Goal: Answer question/provide support: Share knowledge or assist other users

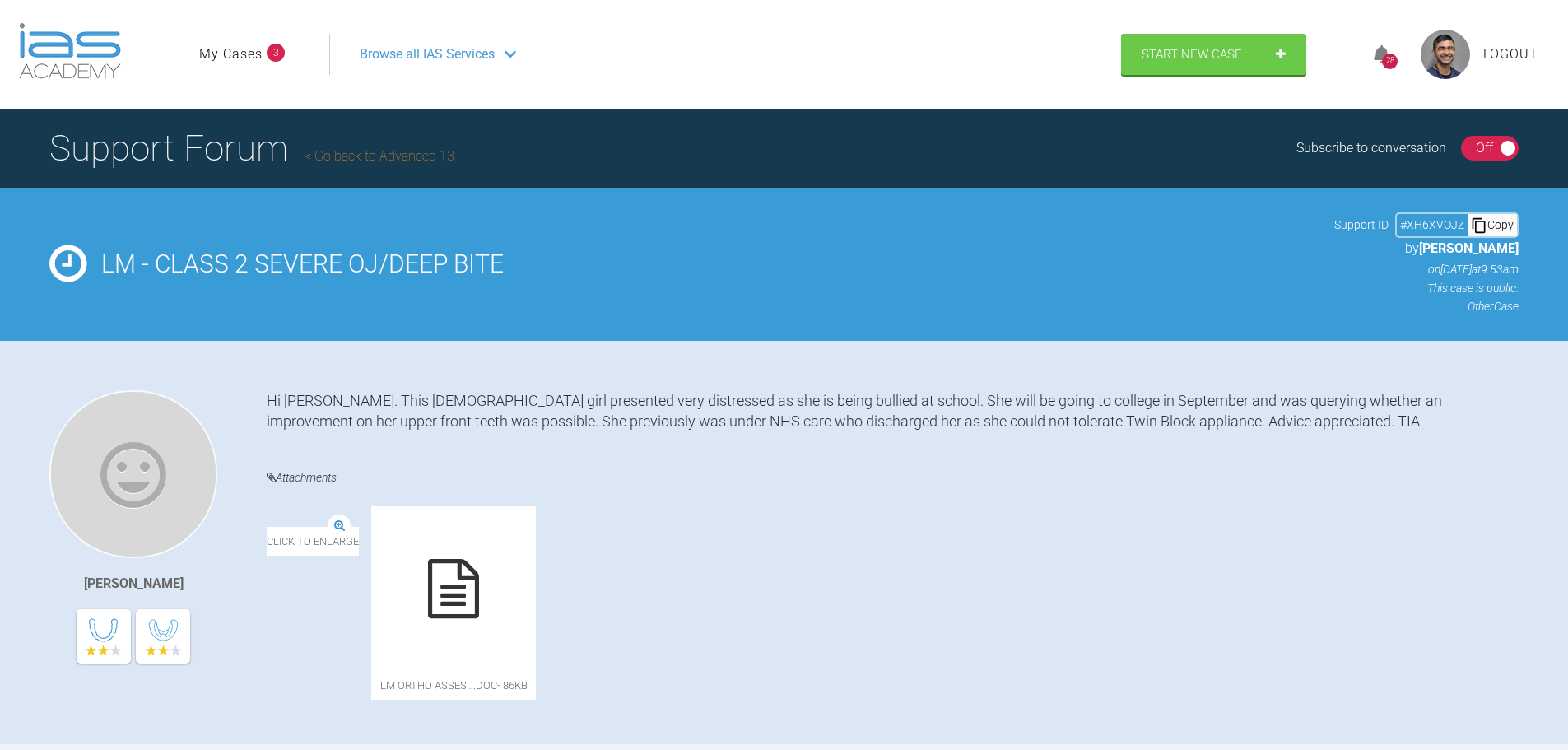
click at [384, 153] on link "Go back to Advanced 13" at bounding box center [379, 156] width 150 height 16
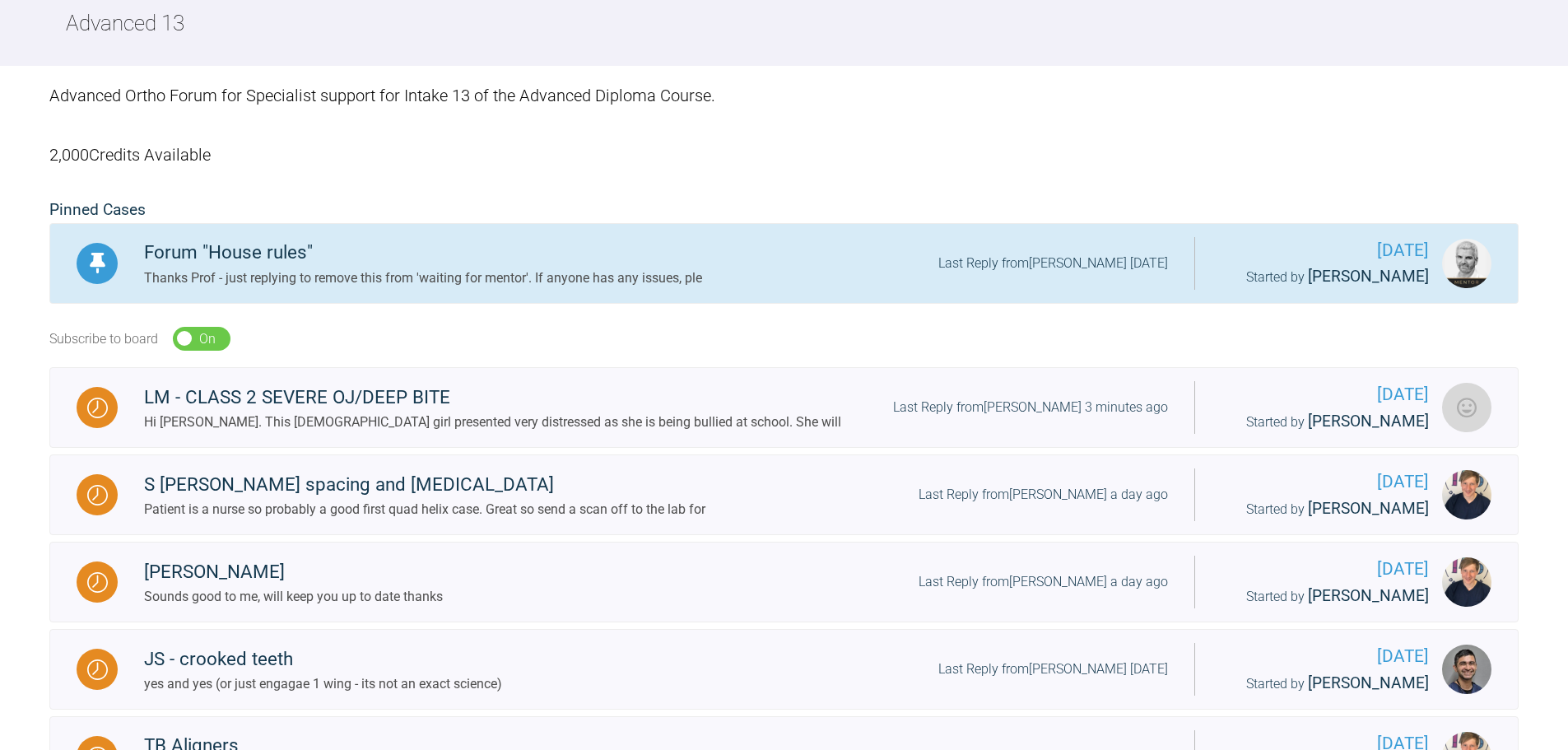
scroll to position [247, 0]
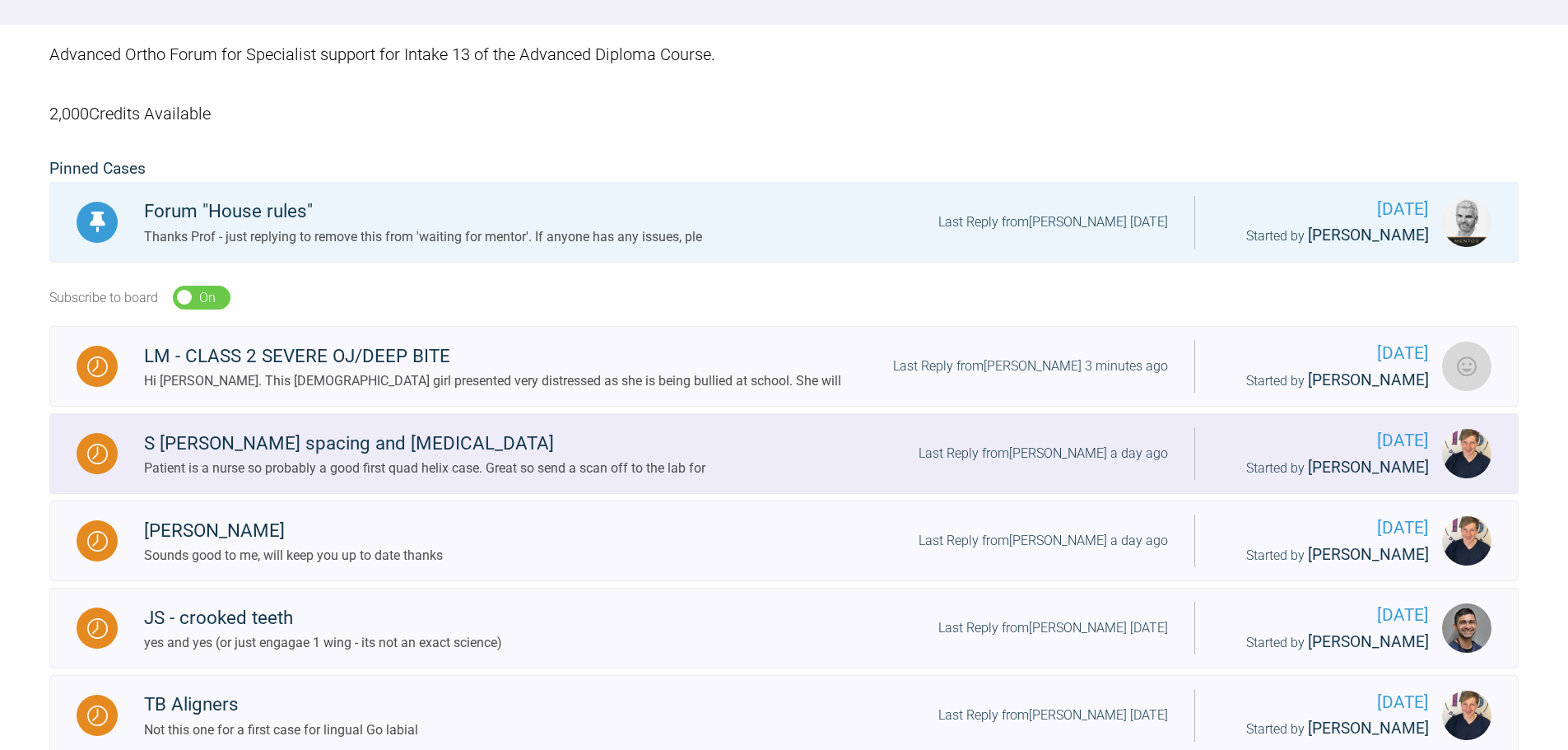
click at [722, 483] on link "S [PERSON_NAME] spacing and [MEDICAL_DATA] Patient is a nurse so probably a goo…" at bounding box center [784, 453] width 1469 height 81
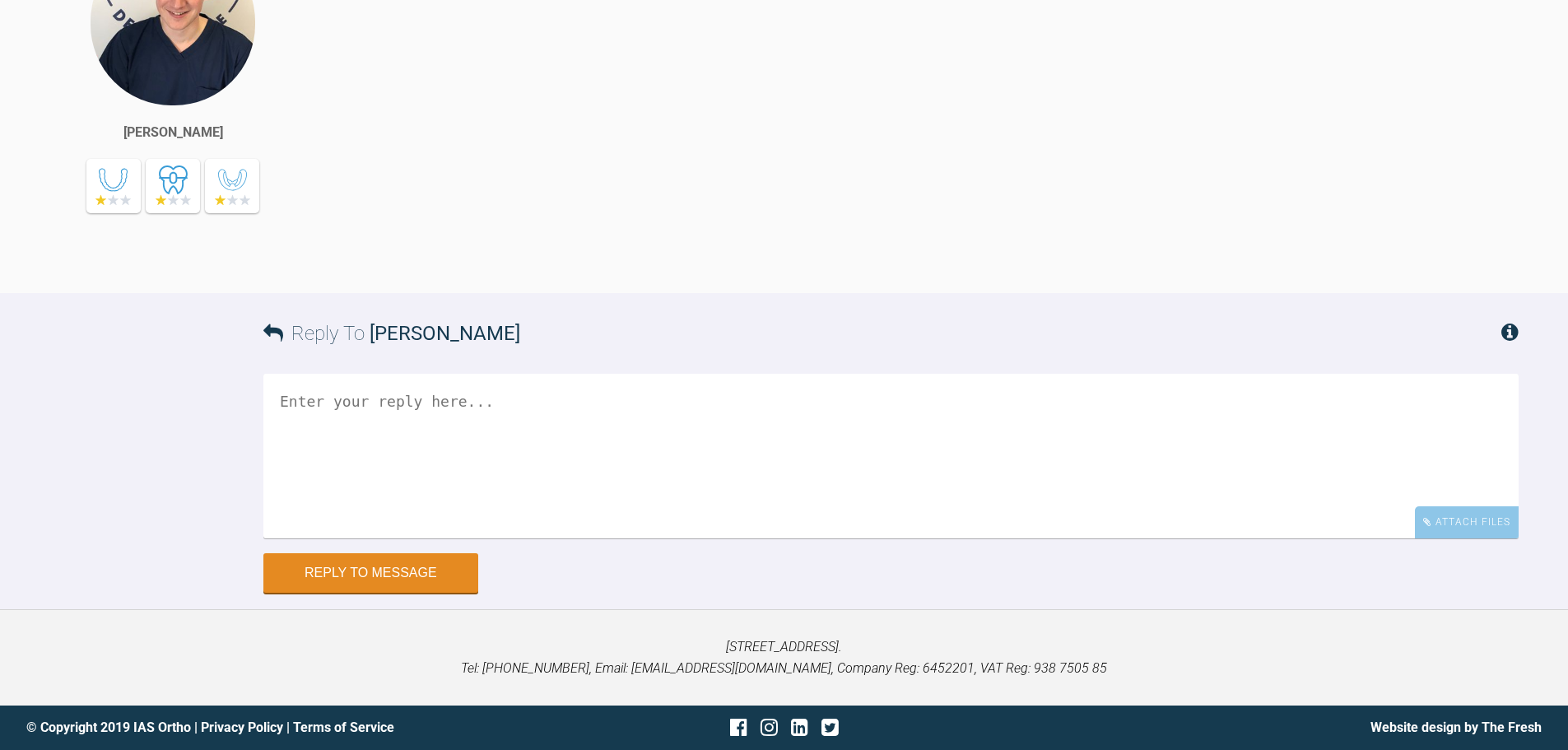
drag, startPoint x: 683, startPoint y: 290, endPoint x: 700, endPoint y: 789, distance: 499.3
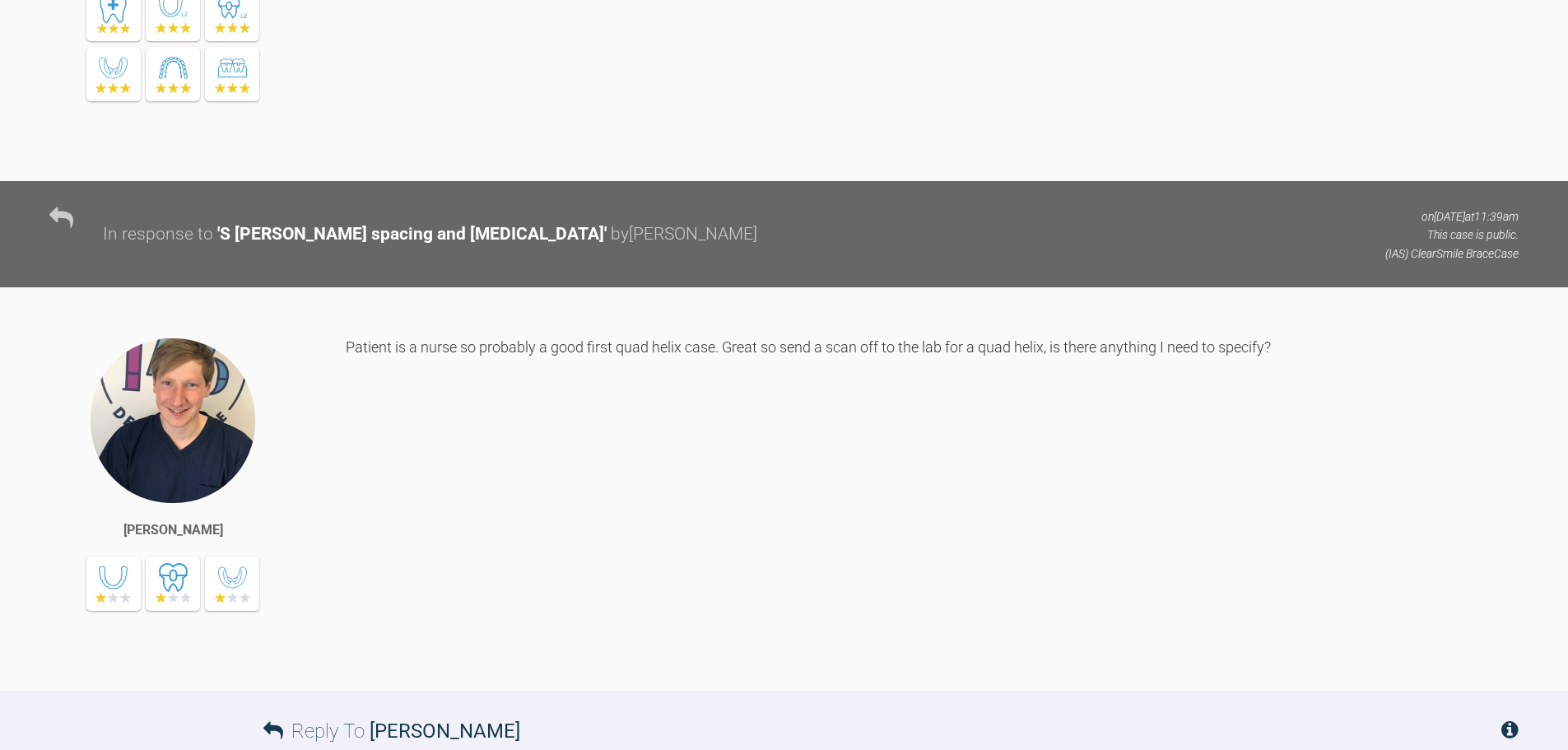
scroll to position [6627, 0]
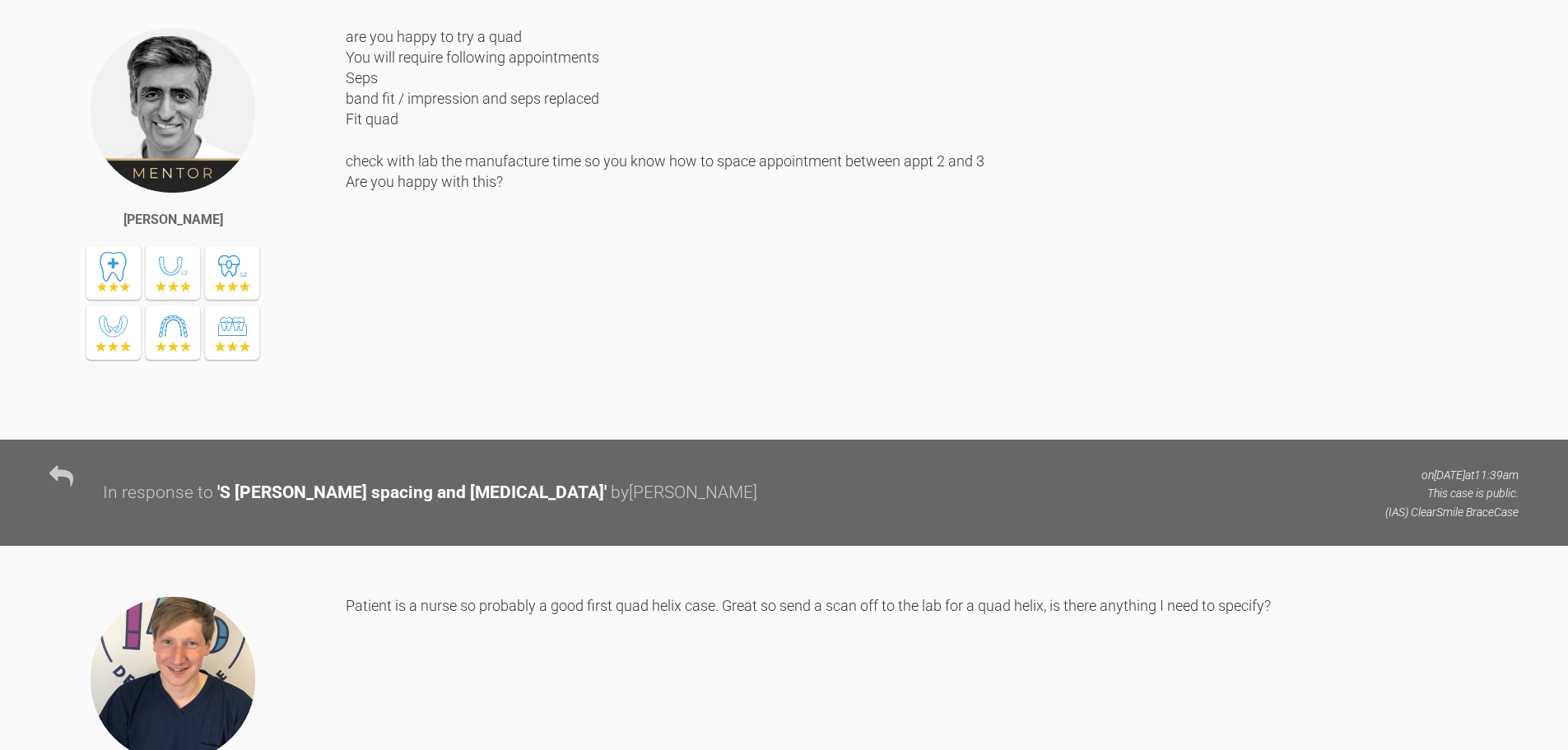
drag, startPoint x: 715, startPoint y: 589, endPoint x: 726, endPoint y: 472, distance: 117.5
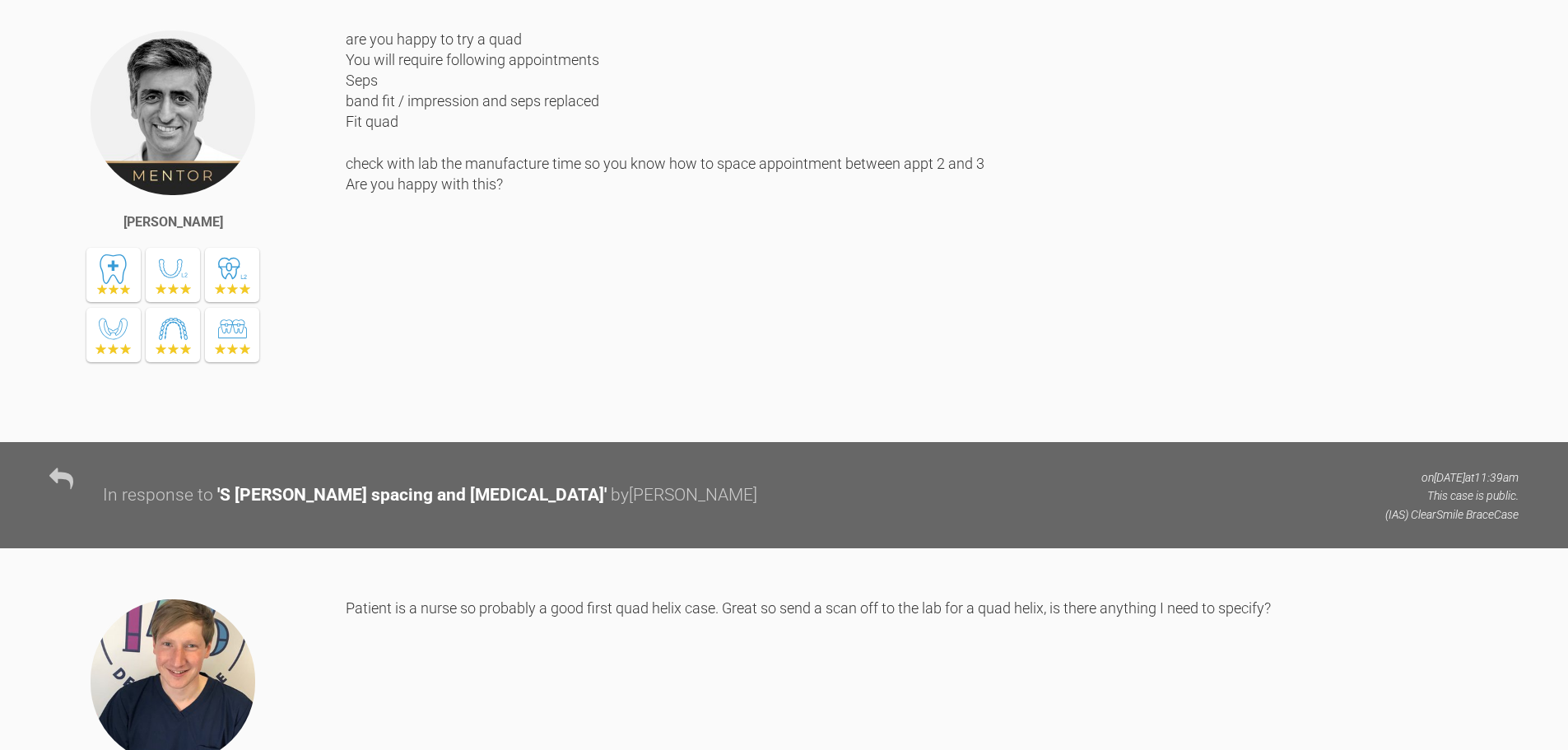
drag, startPoint x: 718, startPoint y: 534, endPoint x: 709, endPoint y: 600, distance: 66.6
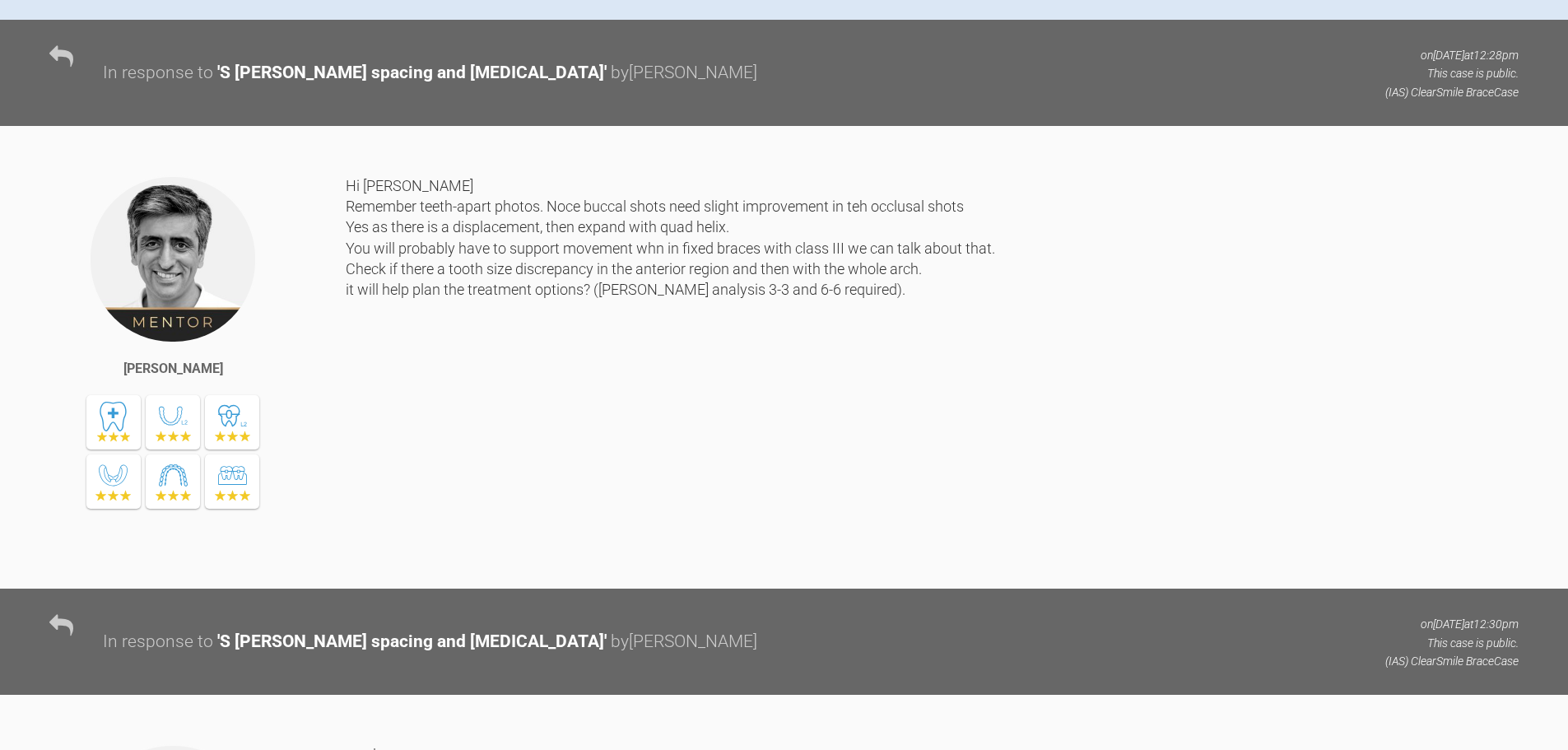
scroll to position [0, 0]
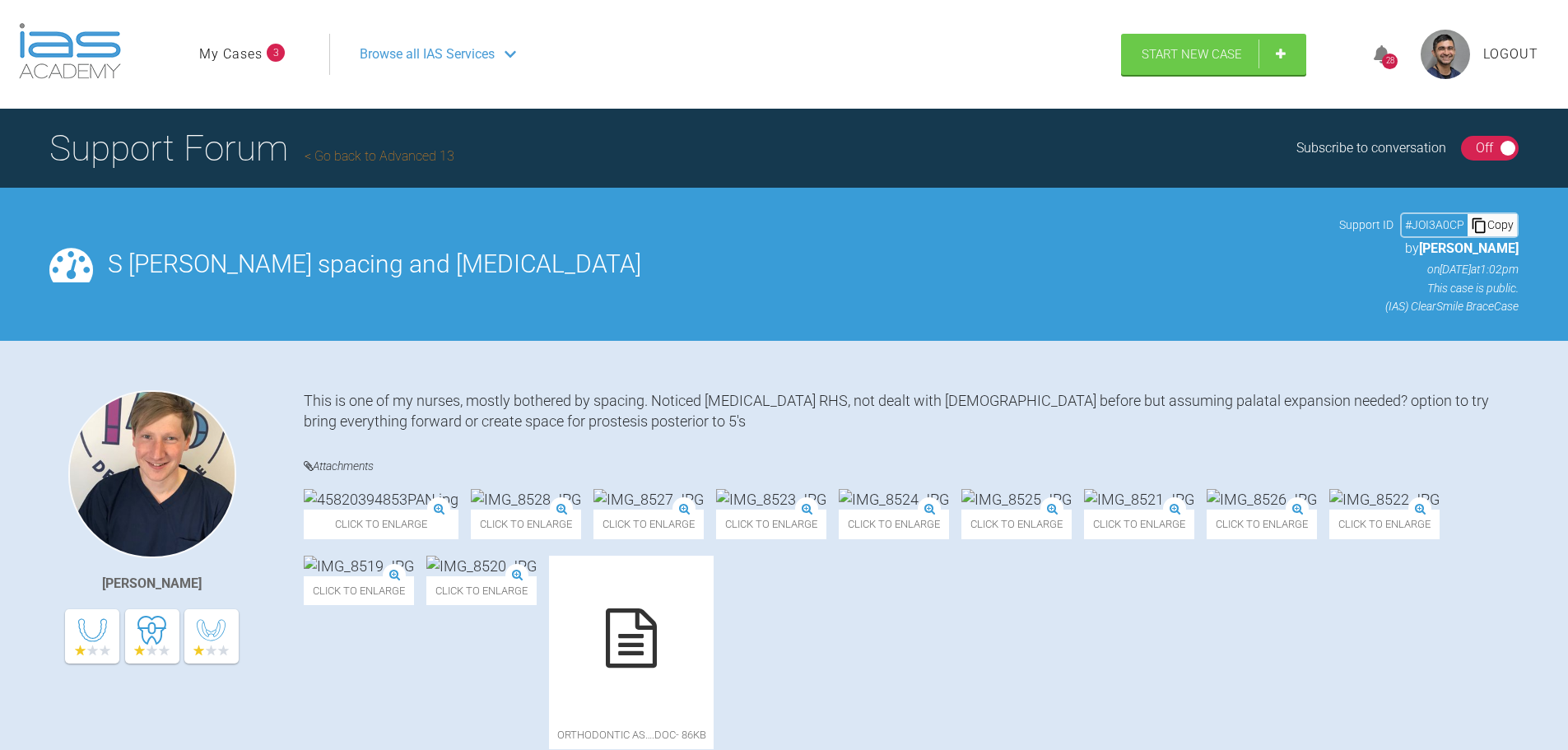
drag, startPoint x: 709, startPoint y: 600, endPoint x: 503, endPoint y: -100, distance: 729.7
click at [338, 159] on link "Go back to Advanced 13" at bounding box center [379, 156] width 150 height 16
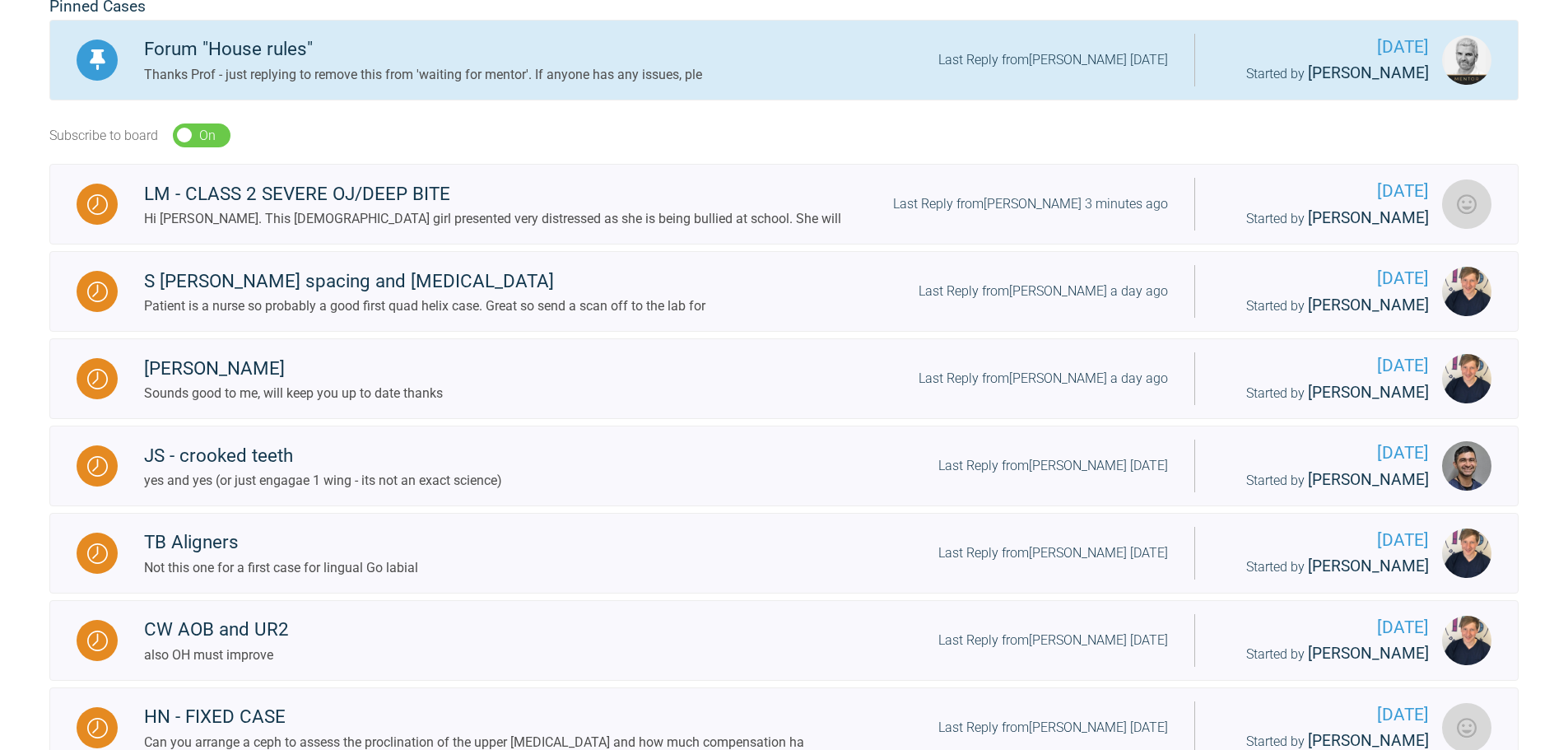
scroll to position [411, 0]
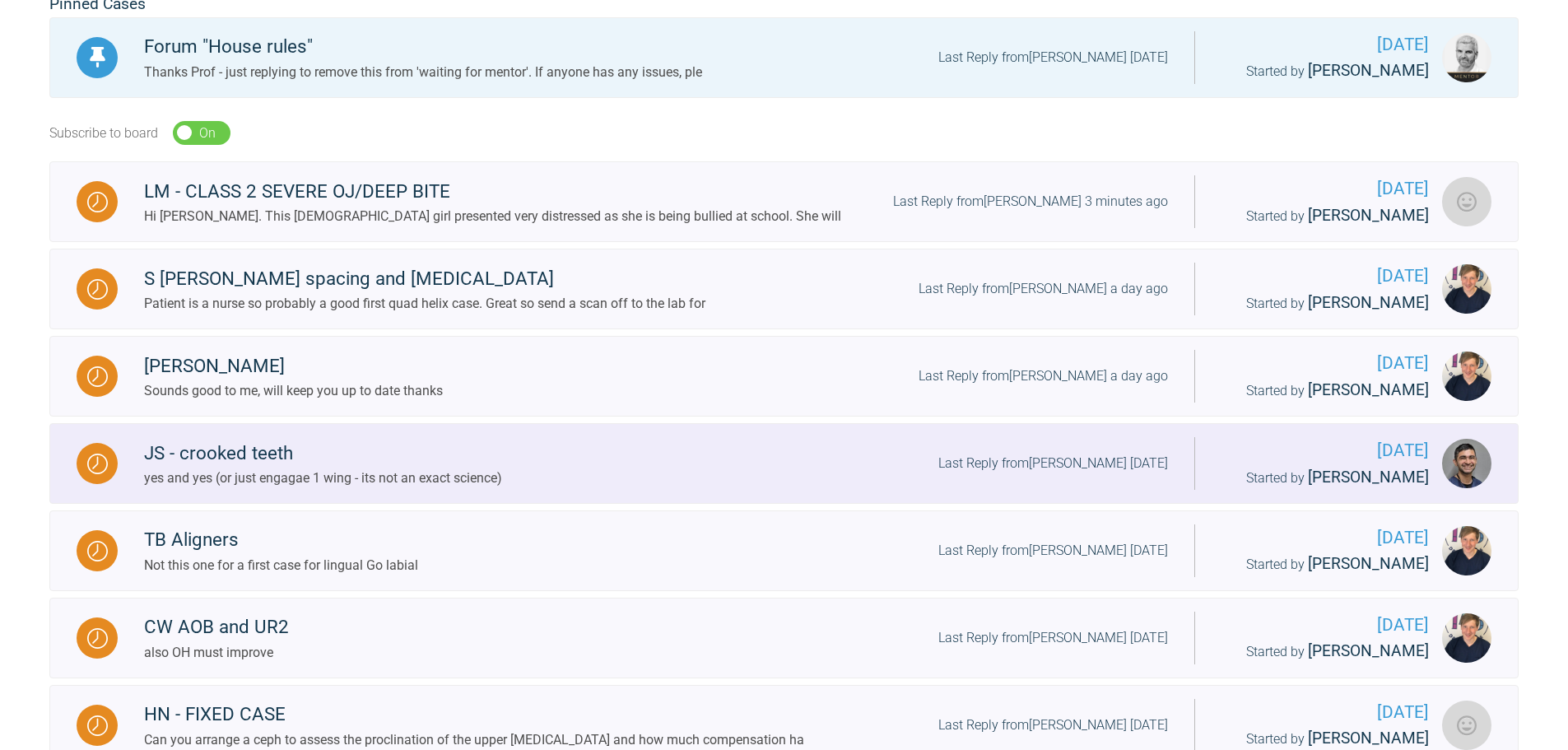
click at [544, 479] on div "JS - crooked teeth yes and yes (or just engagae 1 wing - its not an exact scien…" at bounding box center [656, 464] width 1077 height 50
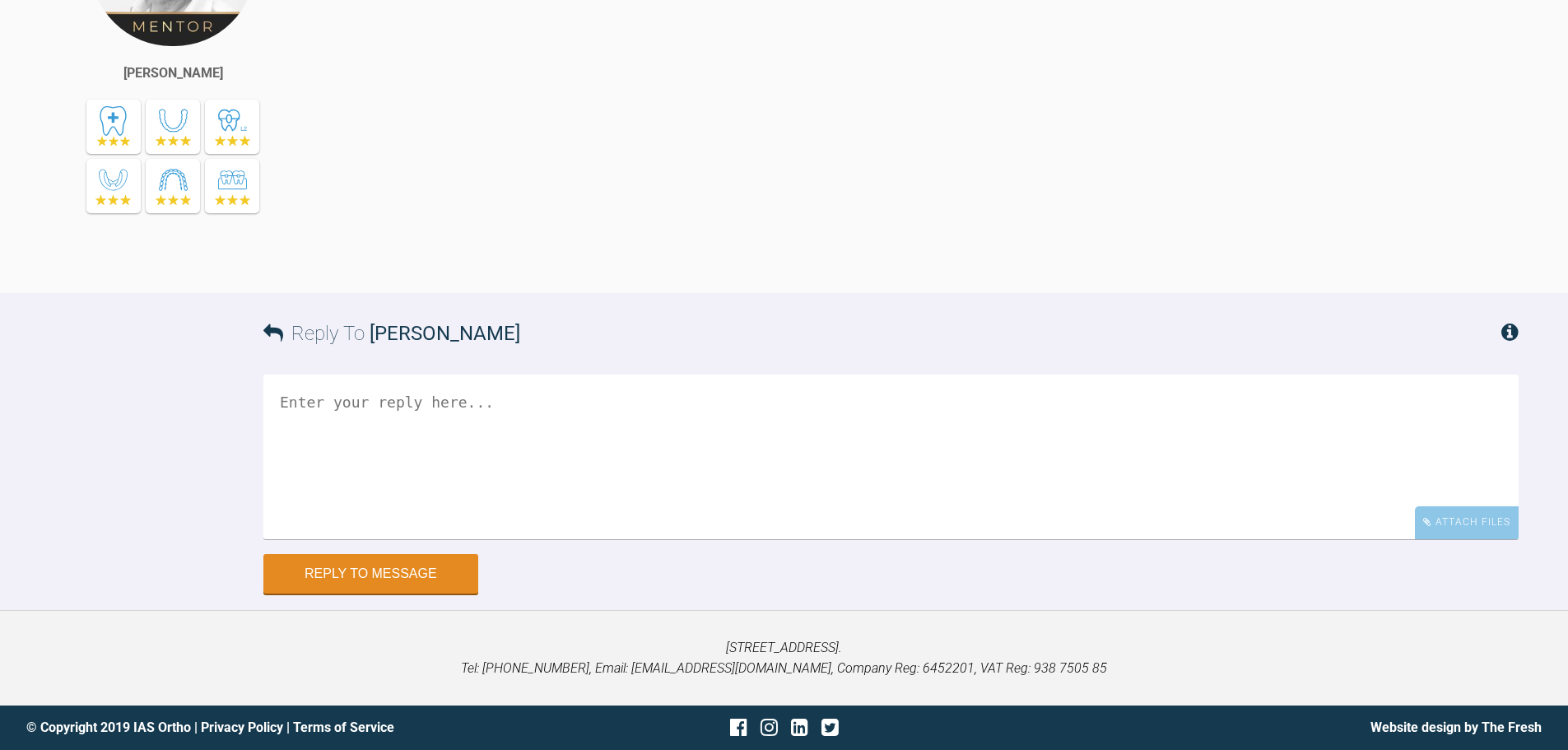
drag, startPoint x: 563, startPoint y: 343, endPoint x: 553, endPoint y: 497, distance: 154.3
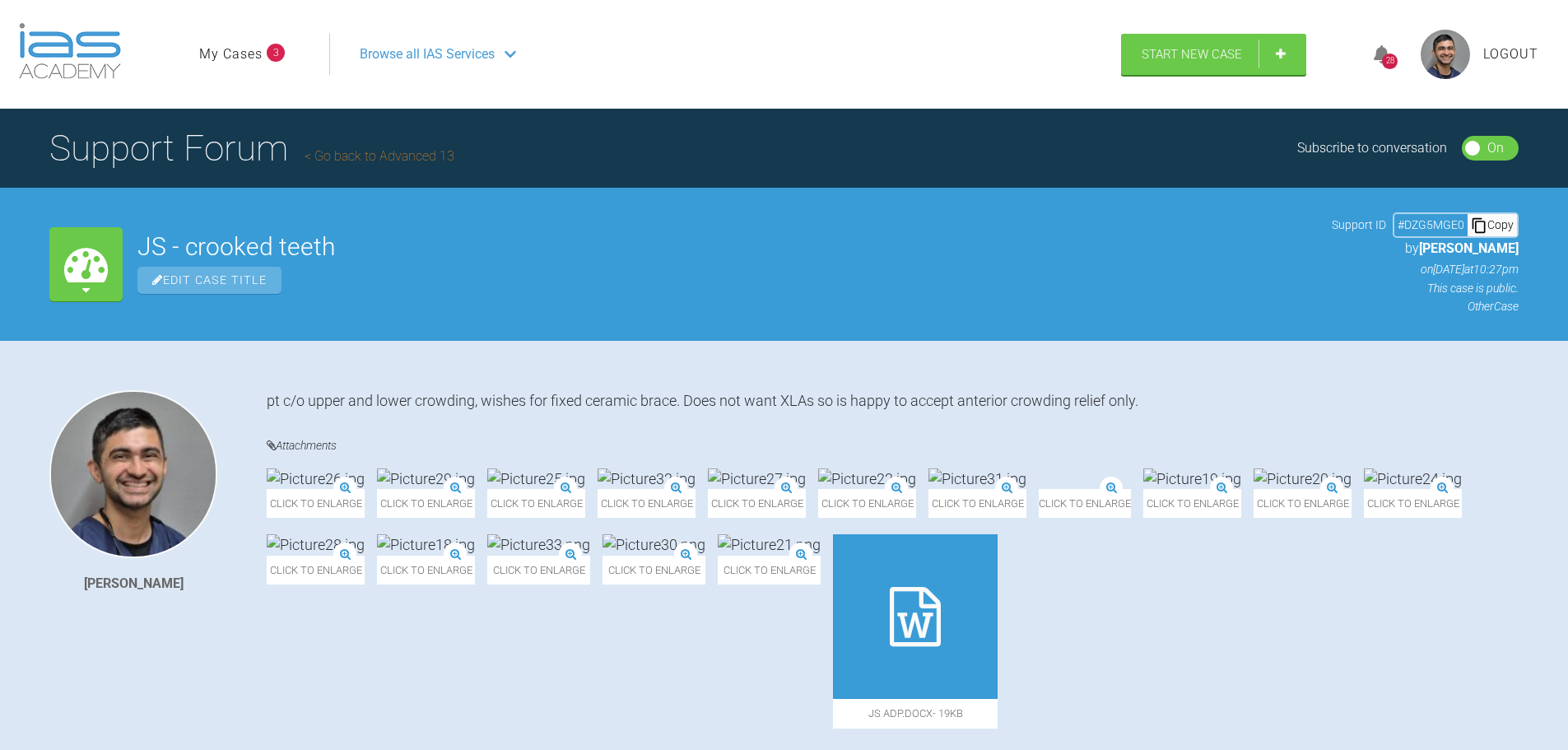
drag, startPoint x: 595, startPoint y: 427, endPoint x: 322, endPoint y: -94, distance: 588.2
click at [403, 153] on link "Go back to Advanced 13" at bounding box center [379, 156] width 150 height 16
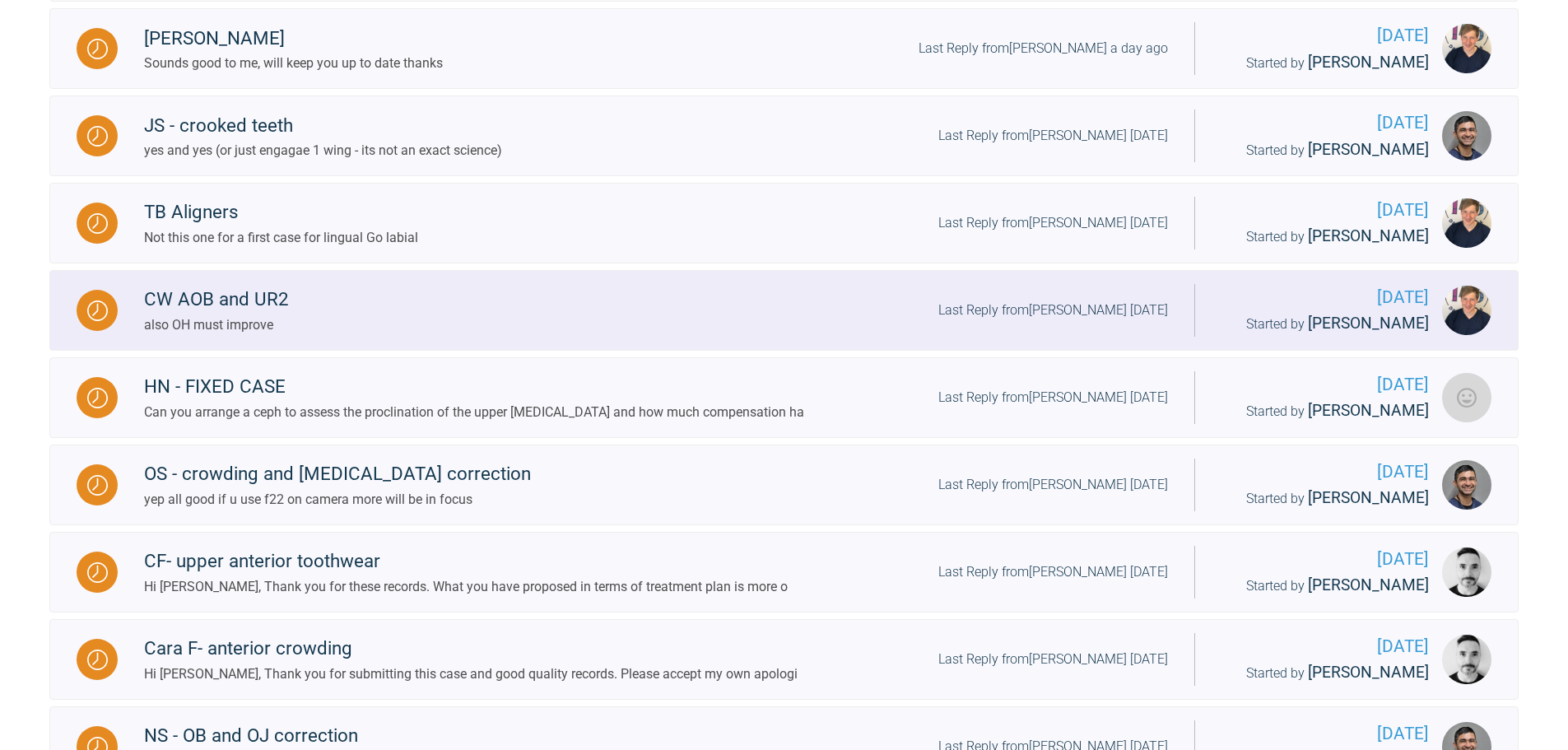
scroll to position [741, 0]
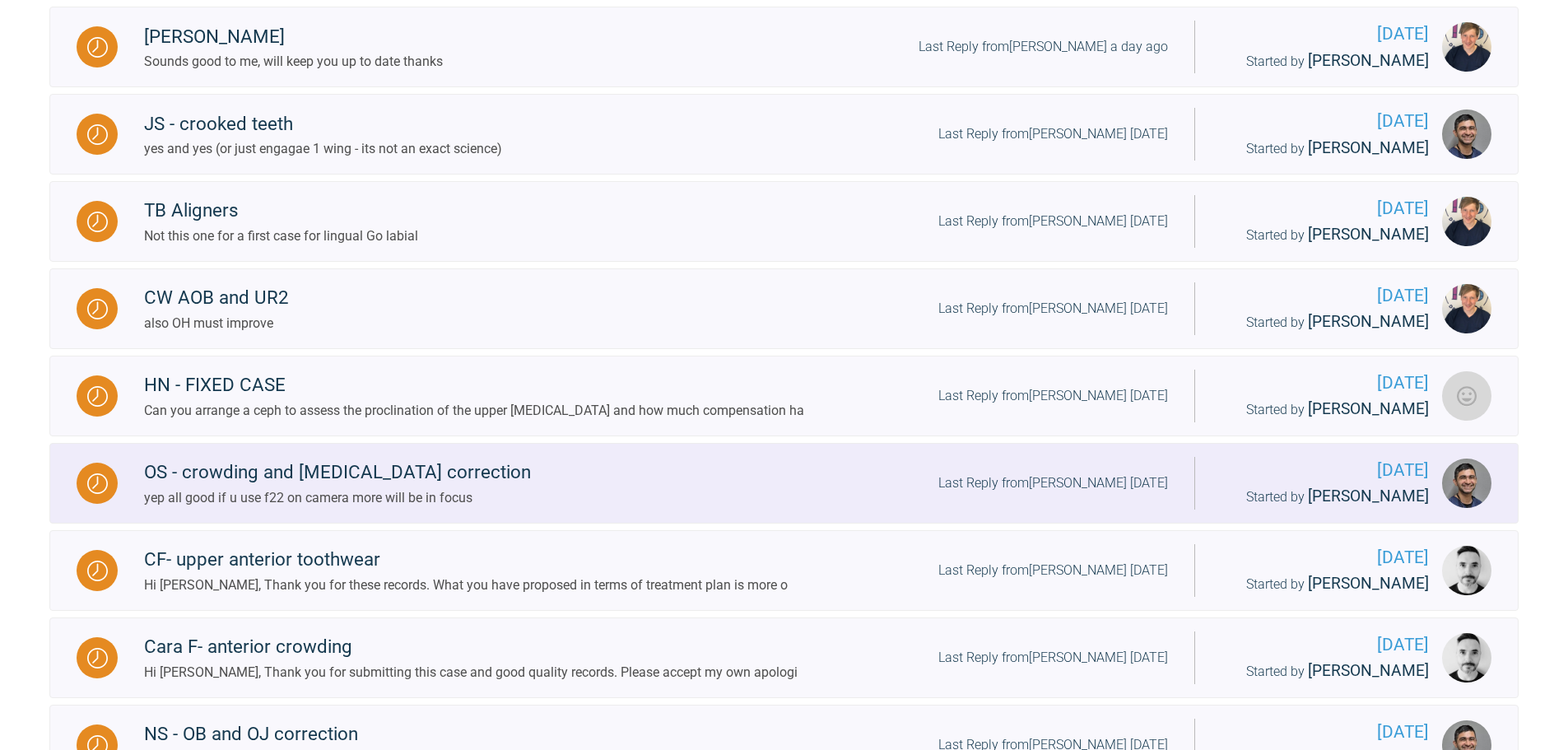
click at [531, 493] on div "OS - crowding and [MEDICAL_DATA] correction yep all good if u use f22 on camera…" at bounding box center [656, 483] width 1077 height 50
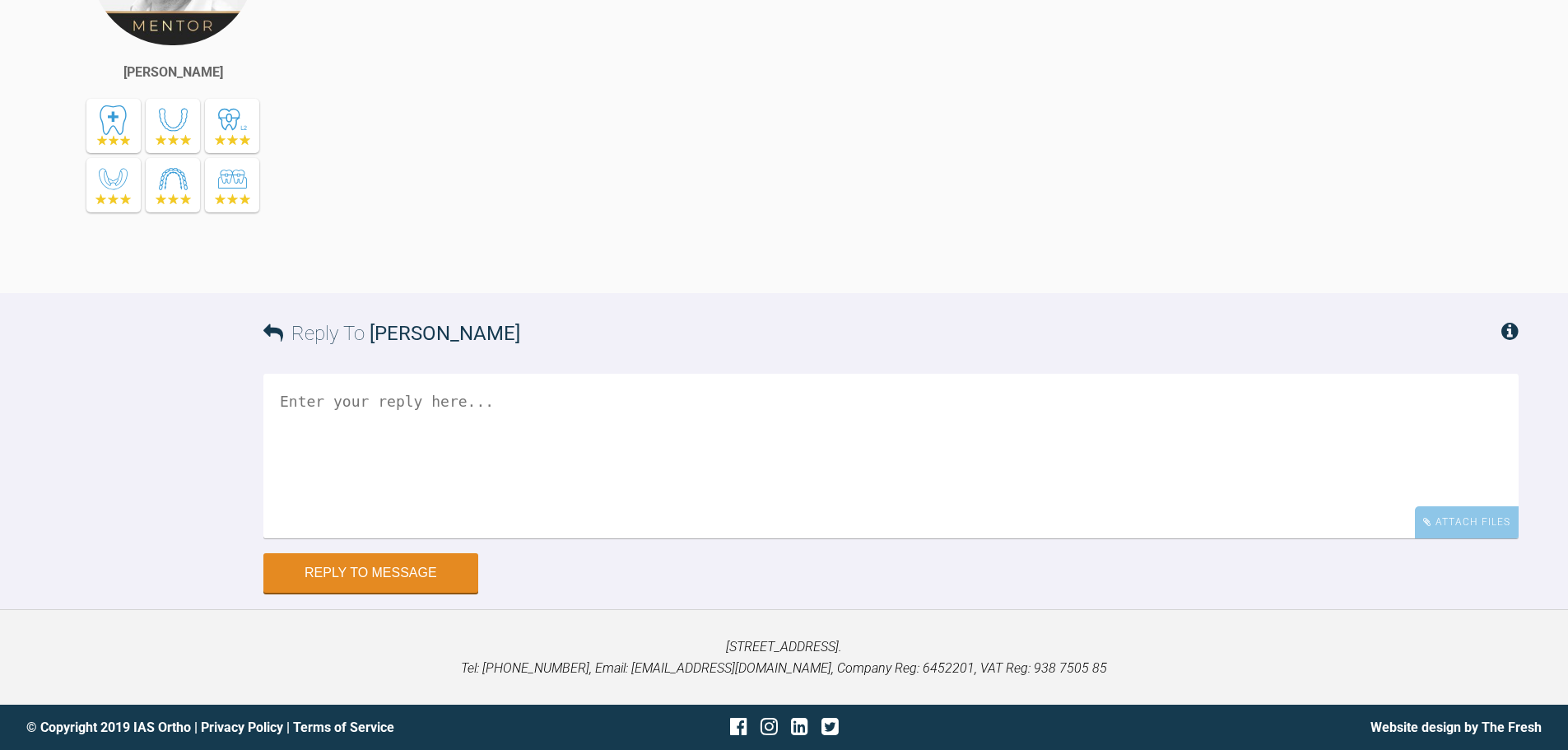
drag, startPoint x: 547, startPoint y: 334, endPoint x: 522, endPoint y: 670, distance: 336.9
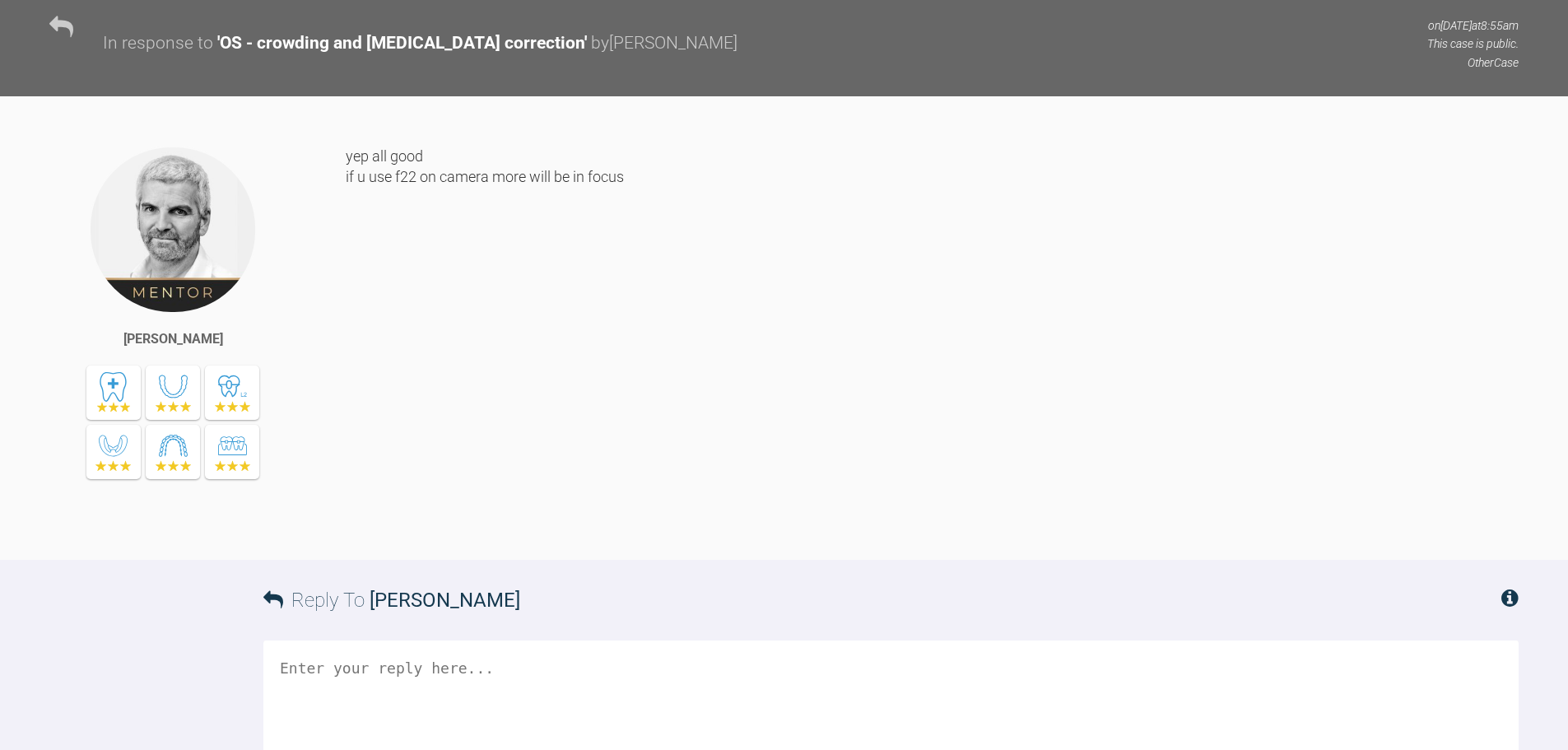
scroll to position [7784, 0]
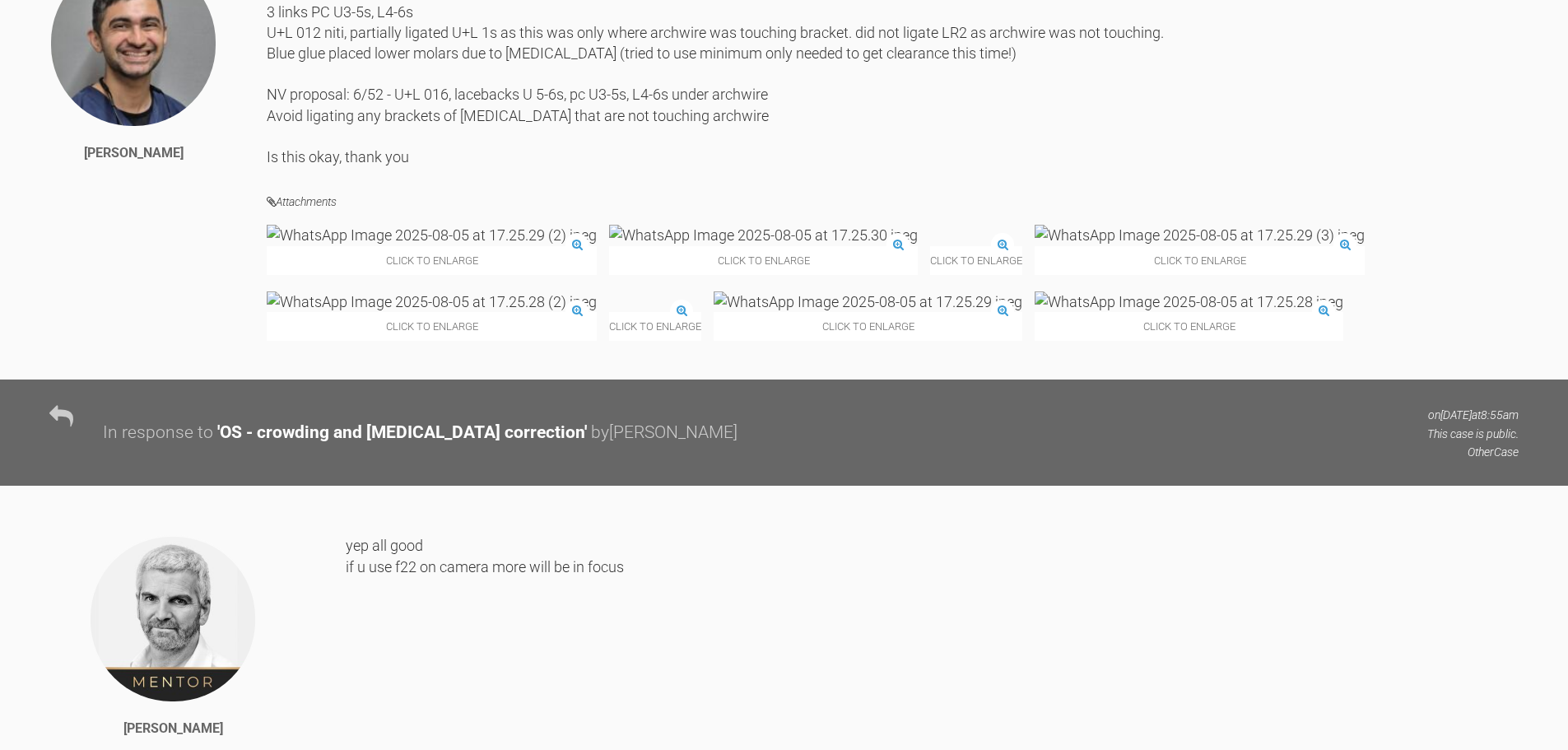
click at [416, 274] on div "Click to enlarge" at bounding box center [431, 249] width 330 height 49
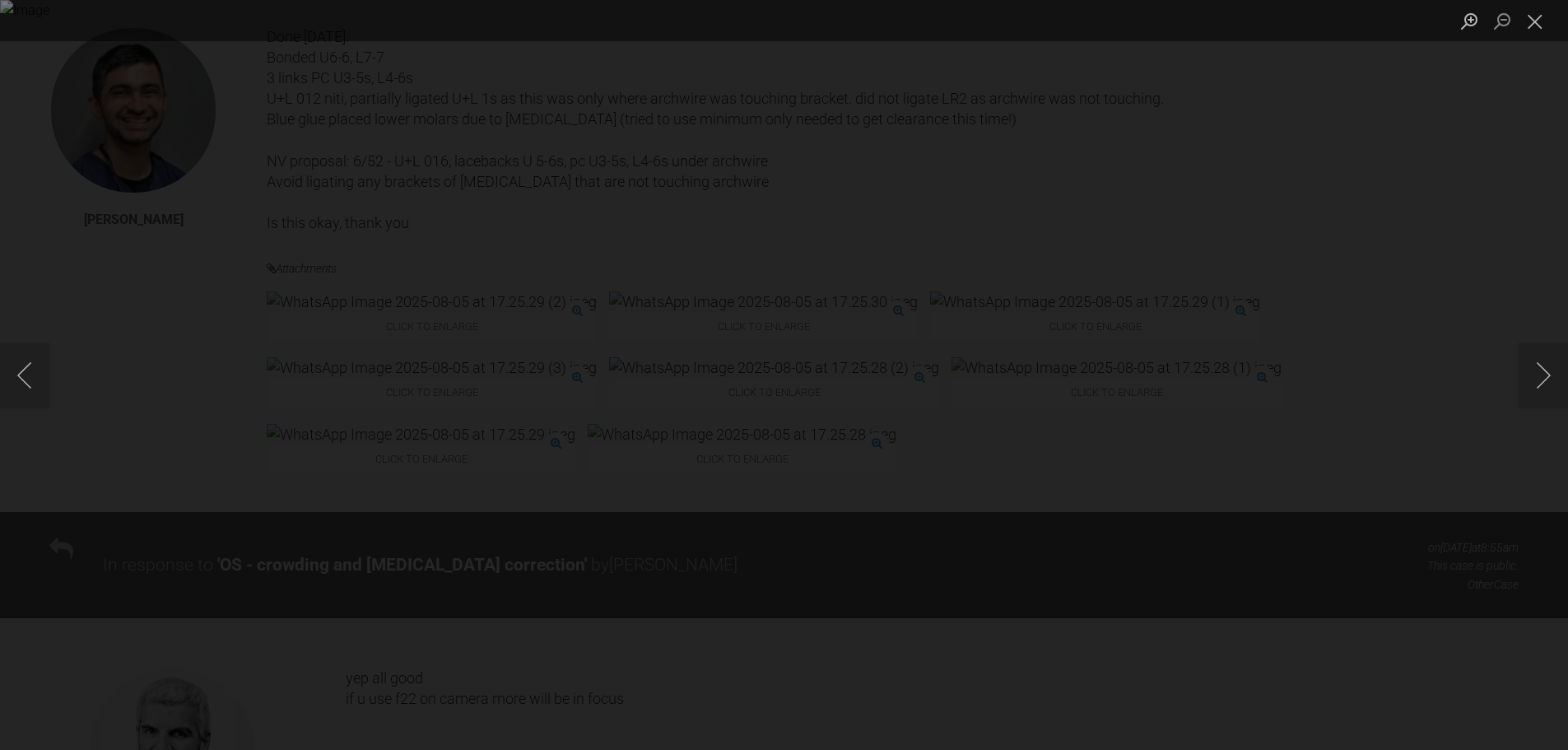
click at [566, 718] on div "Lightbox" at bounding box center [784, 375] width 1568 height 750
